Goal: Ask a question: Seek information or help from site administrators or community

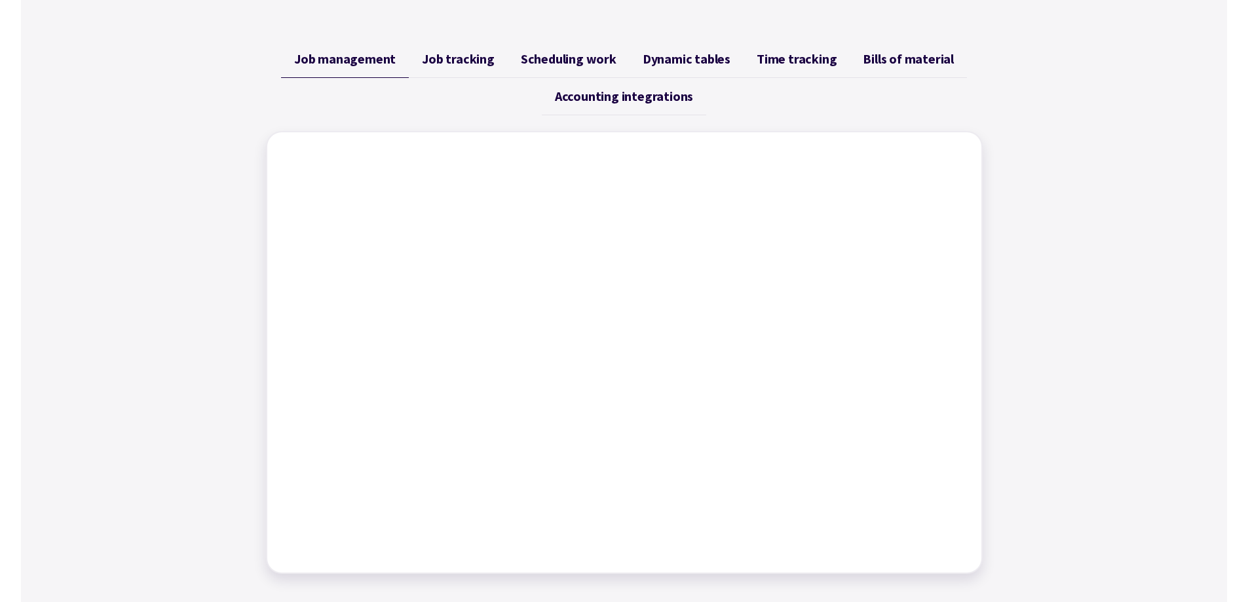
scroll to position [524, 0]
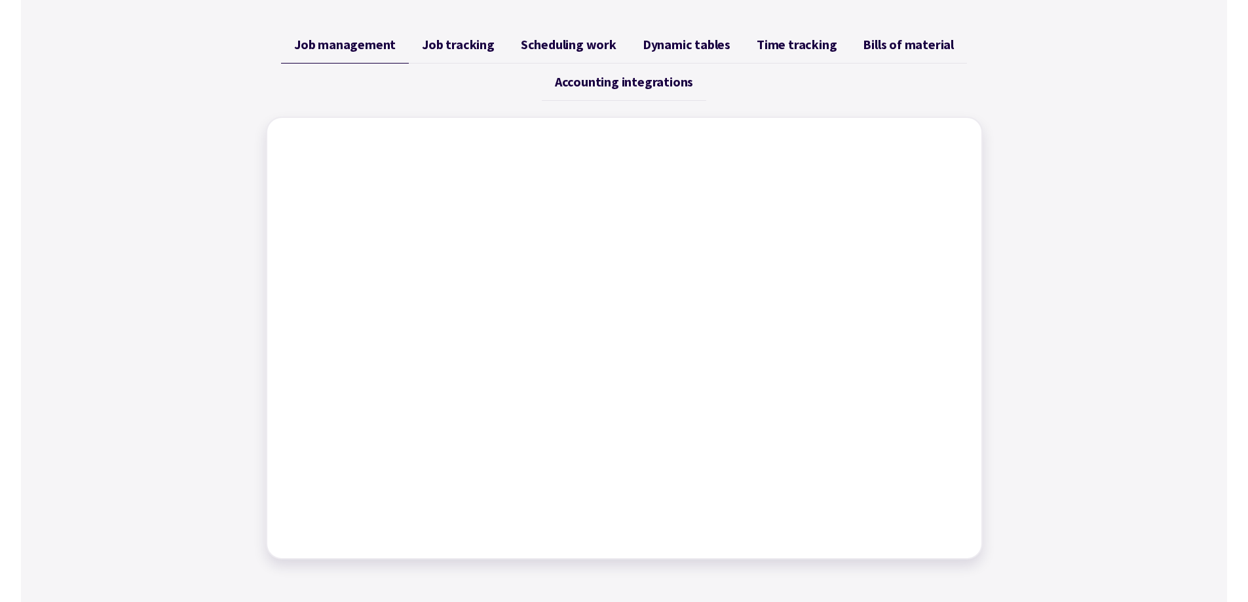
click at [465, 54] on link "Job tracking" at bounding box center [458, 44] width 99 height 37
drag, startPoint x: 574, startPoint y: 43, endPoint x: 587, endPoint y: 42, distance: 13.1
click at [574, 42] on span "Scheduling work" at bounding box center [569, 45] width 96 height 16
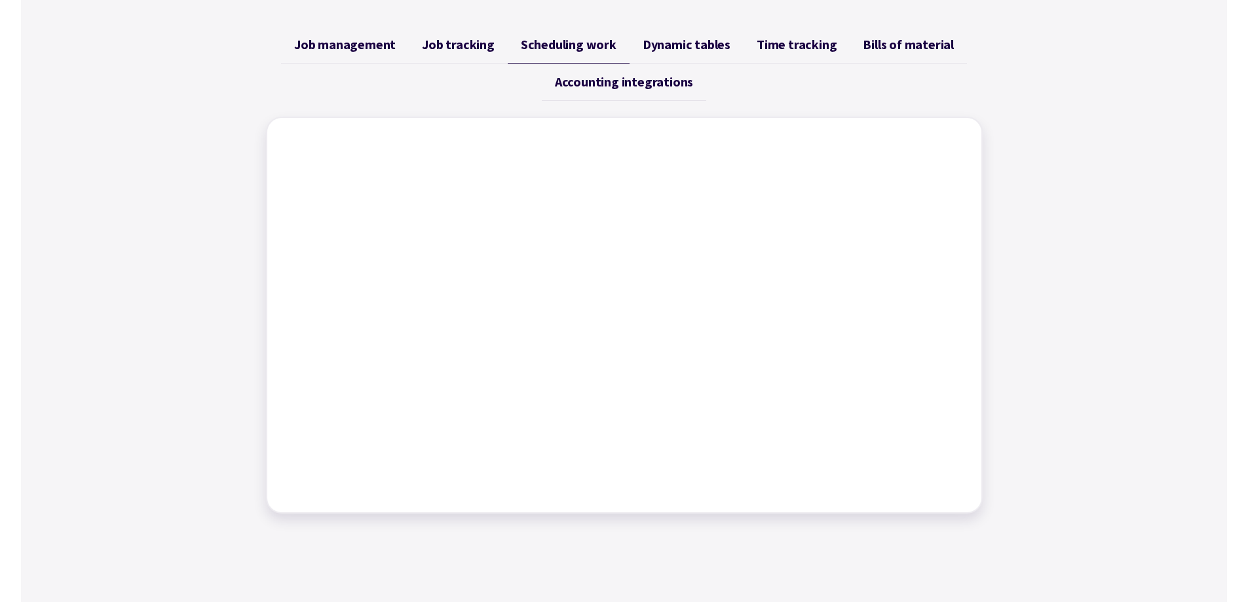
click at [668, 40] on span "Dynamic tables" at bounding box center [687, 45] width 88 height 16
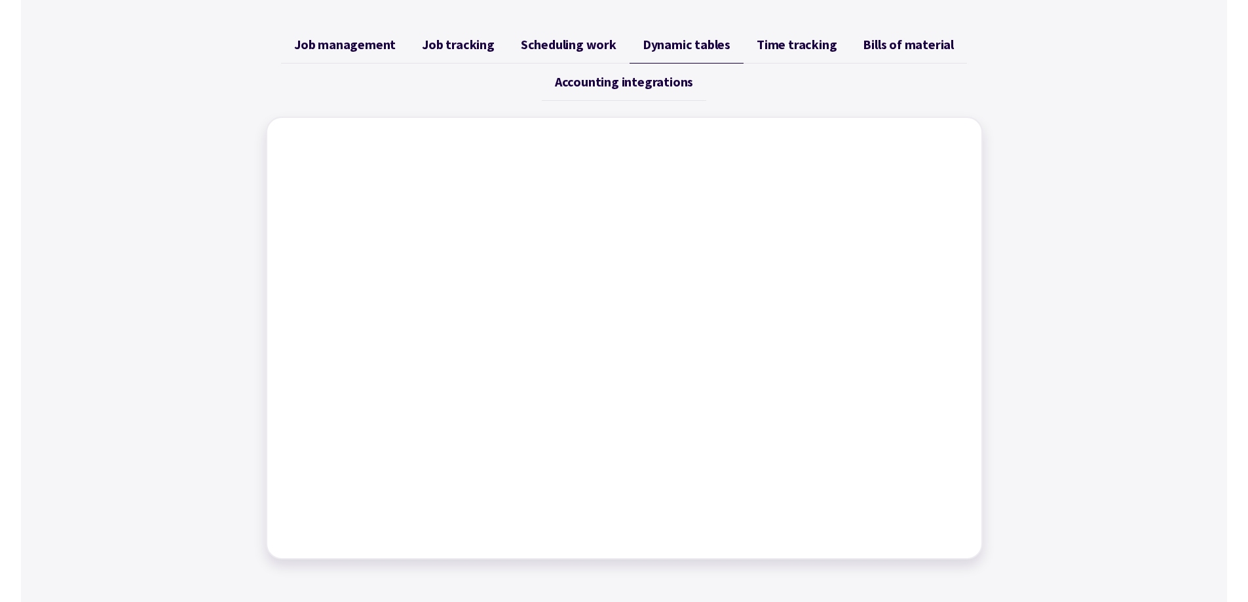
click at [785, 52] on span "Time tracking" at bounding box center [797, 45] width 80 height 16
click at [879, 50] on span "Bills of material" at bounding box center [908, 45] width 91 height 16
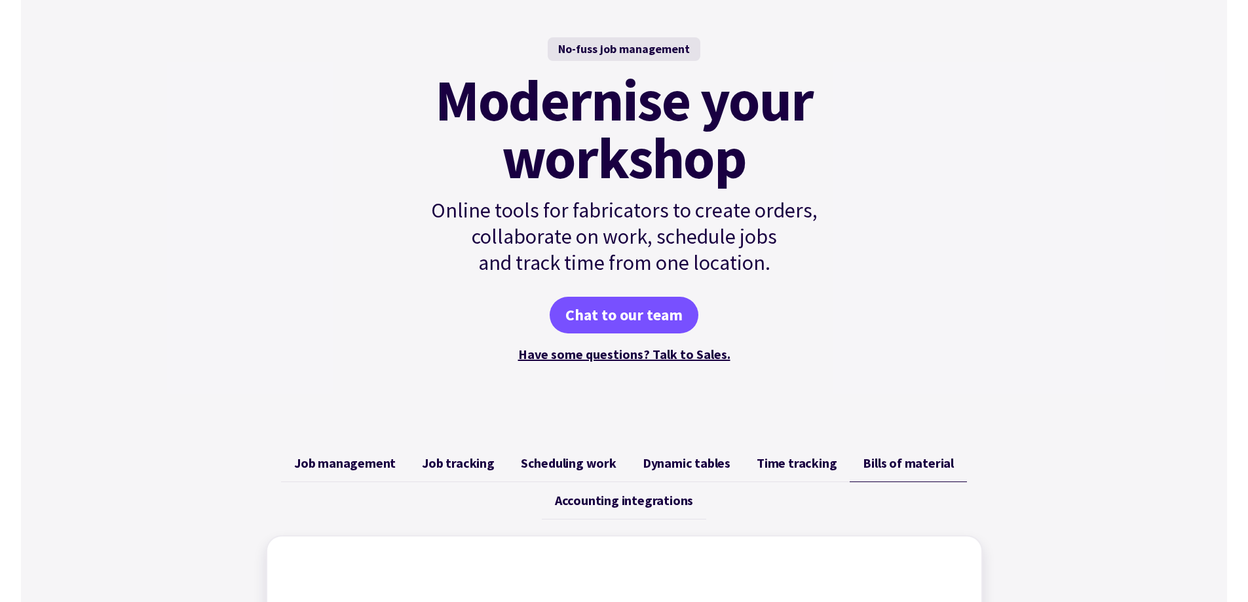
scroll to position [0, 0]
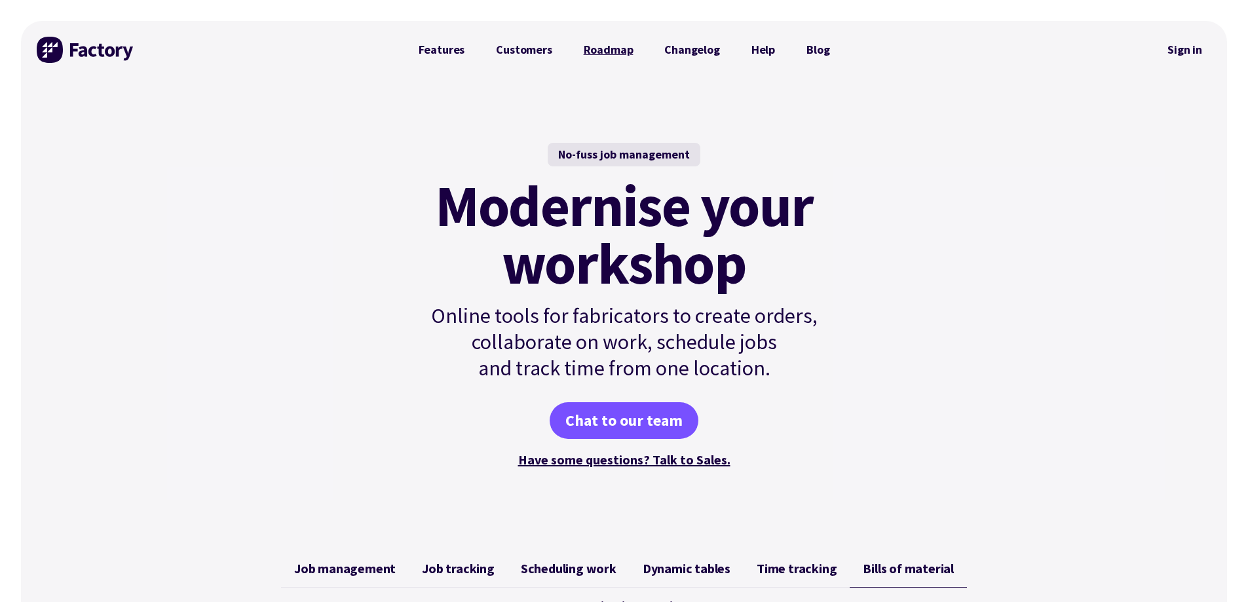
click at [607, 58] on link "Roadmap" at bounding box center [608, 50] width 81 height 26
click at [642, 457] on link "Have some questions? Talk to Sales." at bounding box center [624, 460] width 212 height 16
click at [641, 417] on link "Chat to our team" at bounding box center [624, 420] width 149 height 37
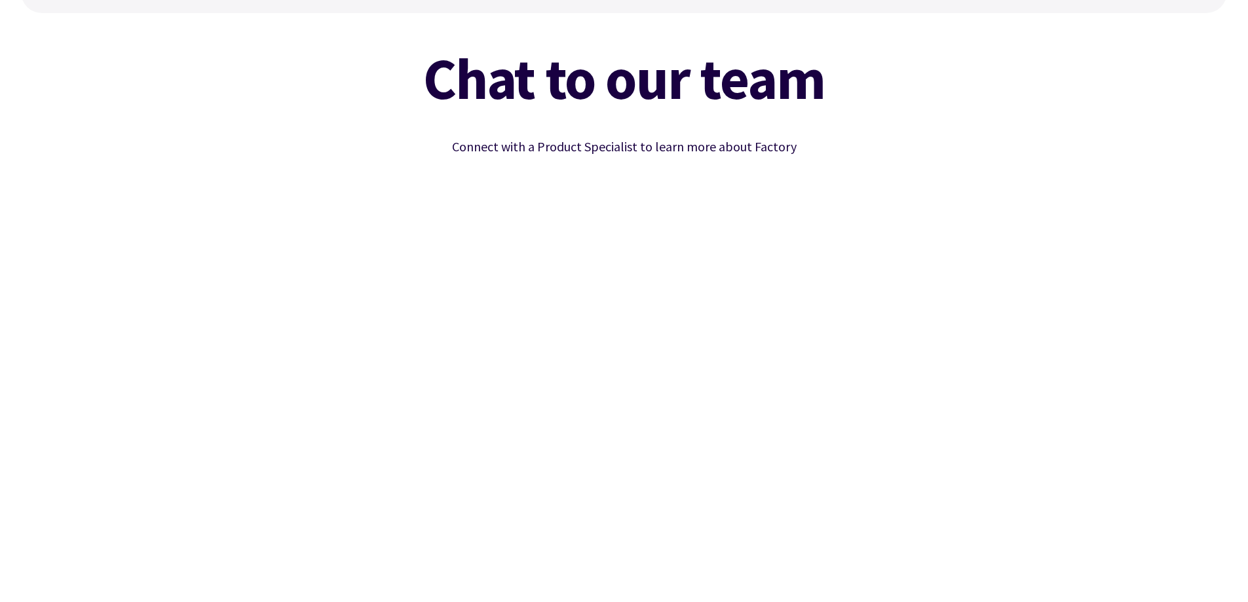
scroll to position [131, 0]
